Goal: Navigation & Orientation: Find specific page/section

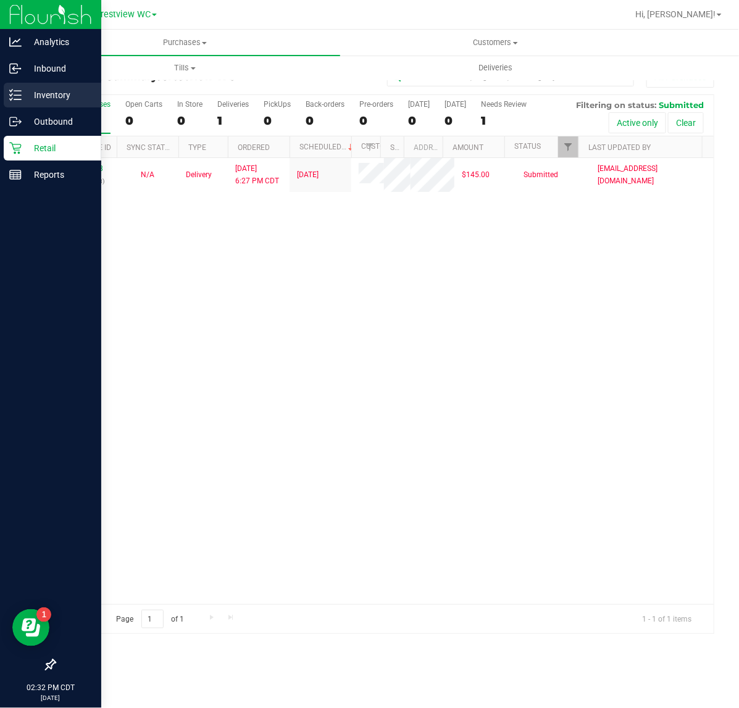
click at [14, 96] on icon at bounding box center [15, 95] width 12 height 12
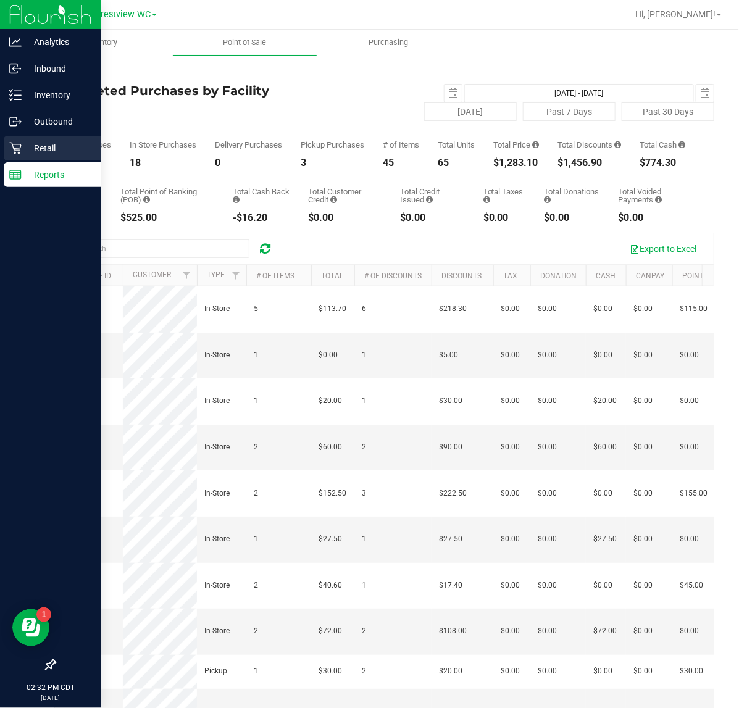
drag, startPoint x: 23, startPoint y: 152, endPoint x: 57, endPoint y: 135, distance: 37.6
click at [23, 152] on p "Retail" at bounding box center [59, 148] width 74 height 15
